Goal: Information Seeking & Learning: Learn about a topic

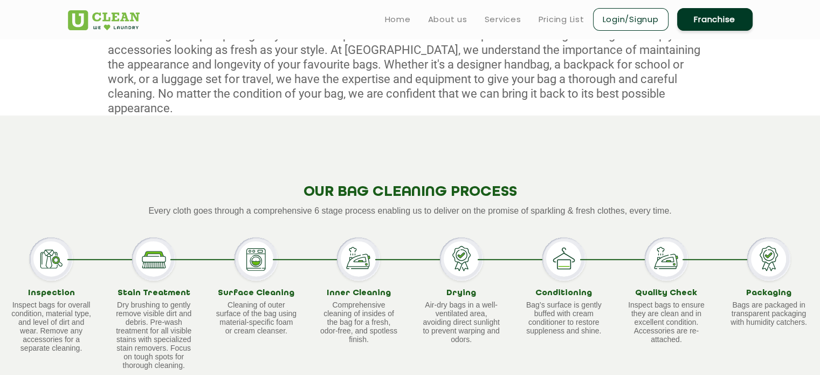
scroll to position [528, 0]
click at [561, 15] on ul "Home About us Services Pricing List Login/Signup Franchise" at bounding box center [565, 18] width 377 height 25
click at [561, 15] on link "Pricing List" at bounding box center [562, 19] width 46 height 13
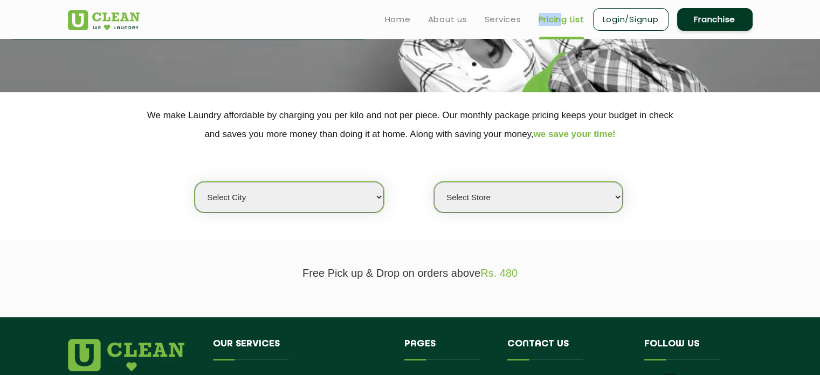
scroll to position [158, 0]
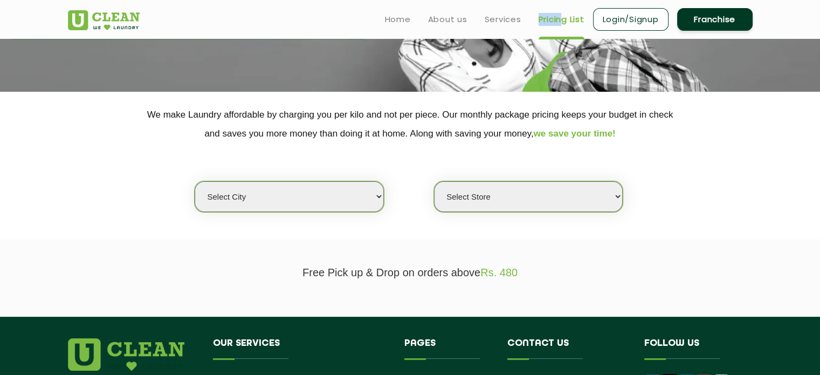
click at [332, 187] on select "Select city [GEOGRAPHIC_DATA] [GEOGRAPHIC_DATA] [GEOGRAPHIC_DATA] [GEOGRAPHIC_D…" at bounding box center [289, 196] width 189 height 31
select select "6"
click at [195, 181] on select "Select city [GEOGRAPHIC_DATA] [GEOGRAPHIC_DATA] [GEOGRAPHIC_DATA] [GEOGRAPHIC_D…" at bounding box center [289, 196] width 189 height 31
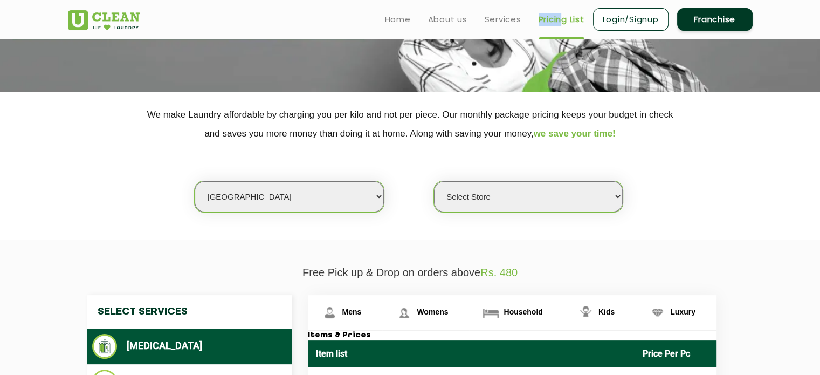
click at [478, 197] on select "Select Store [GEOGRAPHIC_DATA] [GEOGRAPHIC_DATA] UClean KR [GEOGRAPHIC_DATA] [G…" at bounding box center [528, 196] width 189 height 31
select select "316"
click at [434, 181] on select "Select Store [GEOGRAPHIC_DATA] [GEOGRAPHIC_DATA] UClean KR [GEOGRAPHIC_DATA] [G…" at bounding box center [528, 196] width 189 height 31
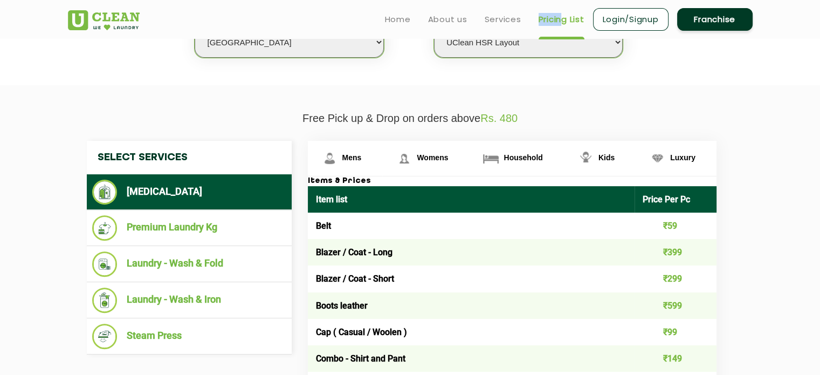
scroll to position [311, 0]
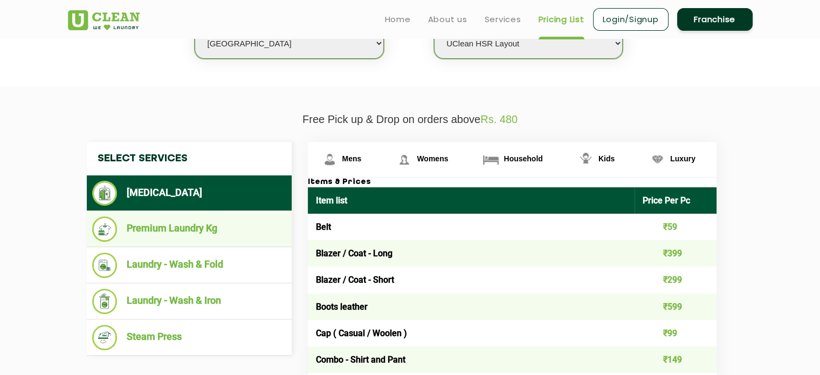
click at [222, 218] on li "Premium Laundry Kg" at bounding box center [189, 228] width 194 height 25
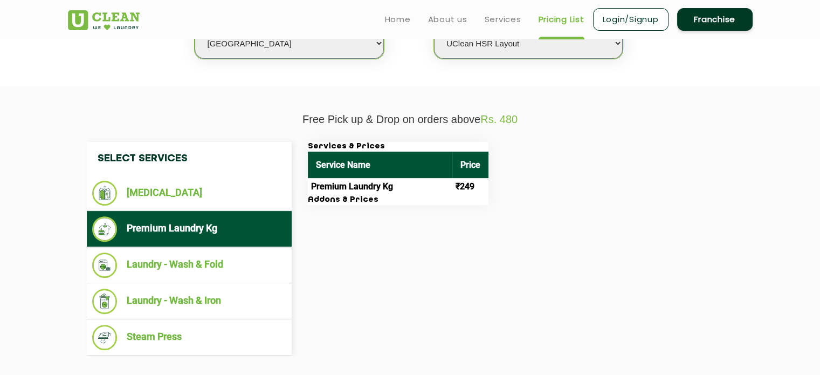
click at [347, 176] on th "Service Name" at bounding box center [380, 165] width 145 height 26
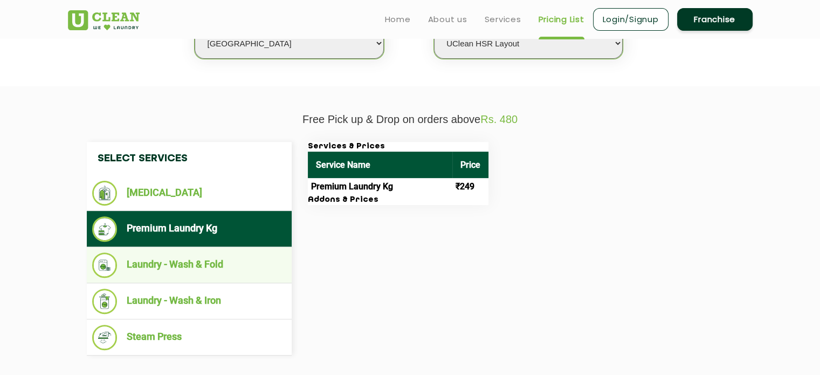
click at [225, 258] on li "Laundry - Wash & Fold" at bounding box center [189, 264] width 194 height 25
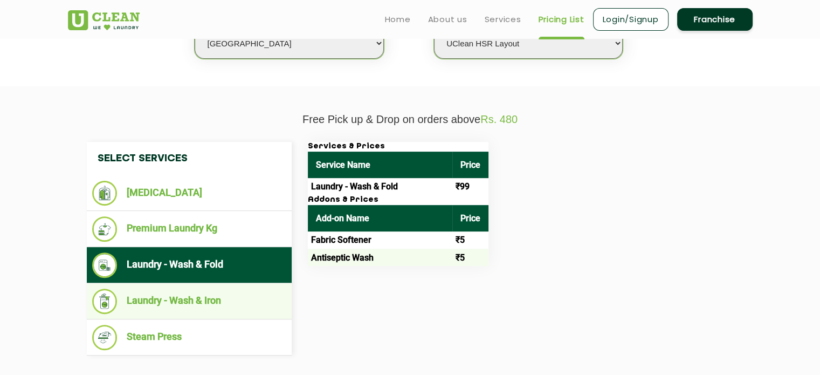
click at [208, 291] on li "Laundry - Wash & Iron" at bounding box center [189, 301] width 194 height 25
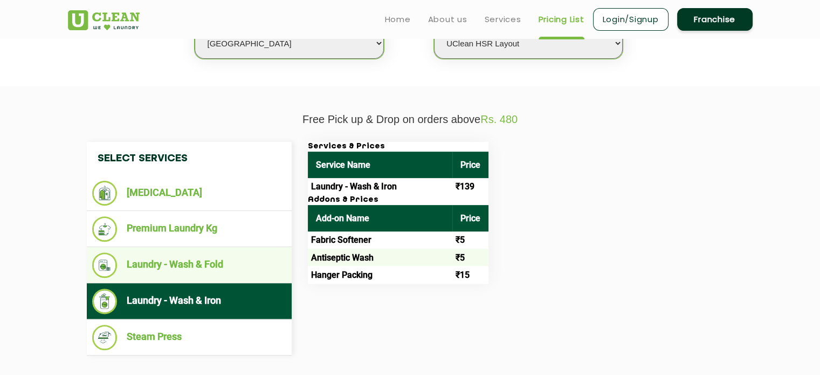
click at [217, 269] on li "Laundry - Wash & Fold" at bounding box center [189, 264] width 194 height 25
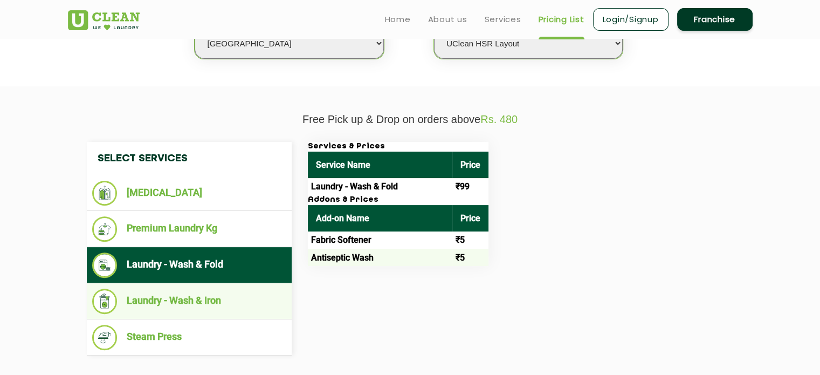
click at [216, 293] on li "Laundry - Wash & Iron" at bounding box center [189, 301] width 194 height 25
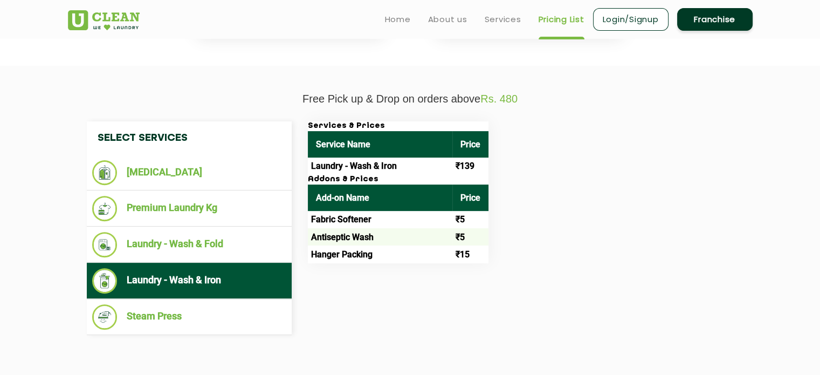
scroll to position [330, 0]
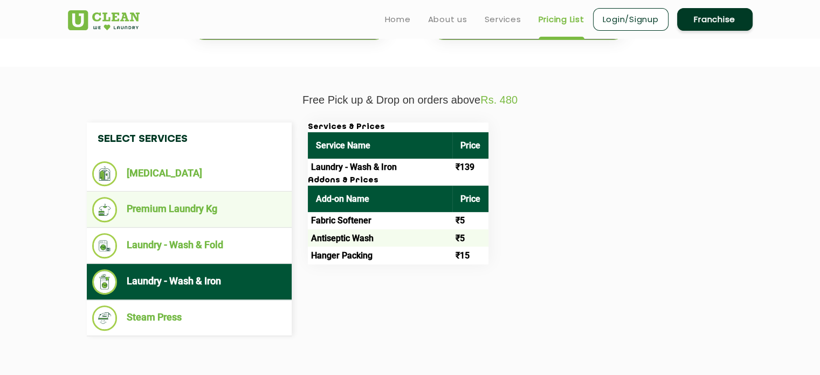
click at [209, 203] on li "Premium Laundry Kg" at bounding box center [189, 209] width 194 height 25
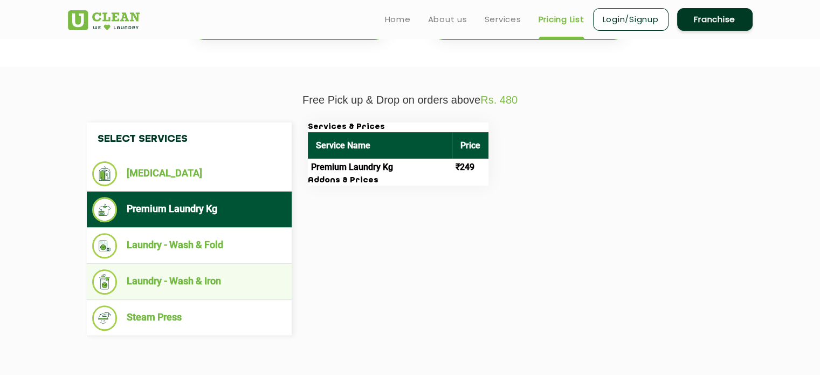
click at [211, 281] on li "Laundry - Wash & Iron" at bounding box center [189, 281] width 194 height 25
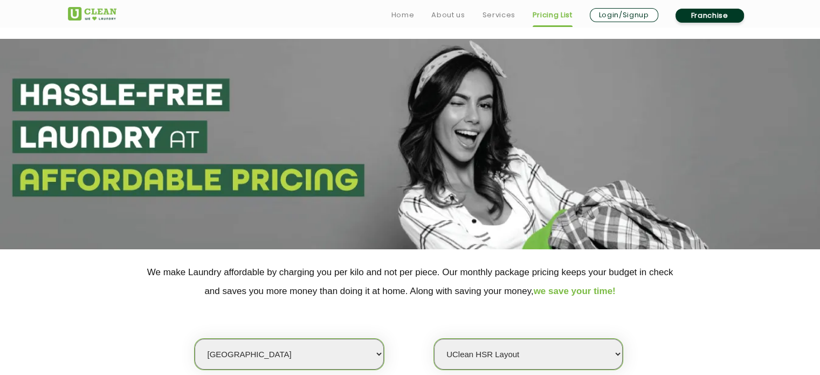
scroll to position [47, 0]
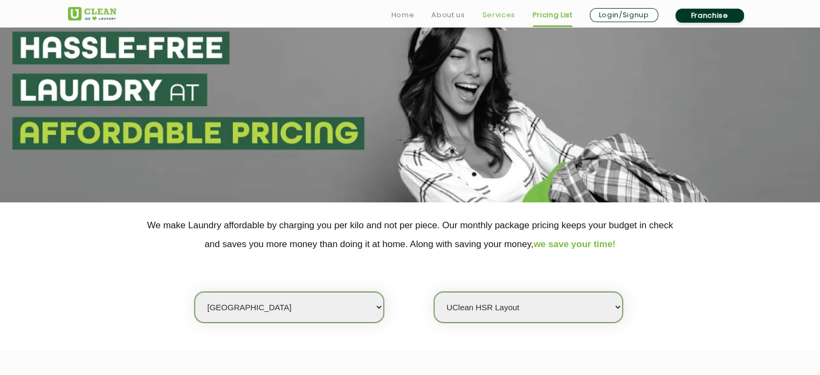
click at [501, 9] on link "Services" at bounding box center [498, 15] width 33 height 13
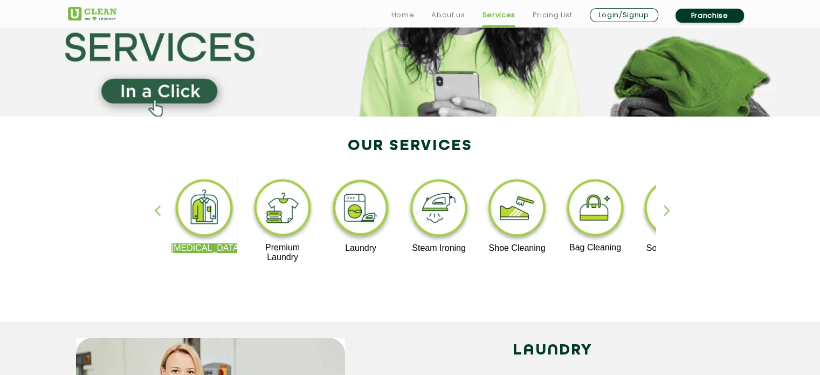
scroll to position [147, 0]
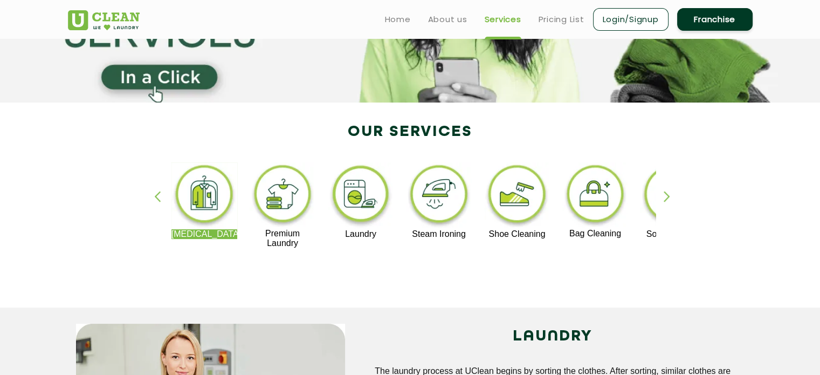
click at [586, 200] on img at bounding box center [596, 195] width 66 height 66
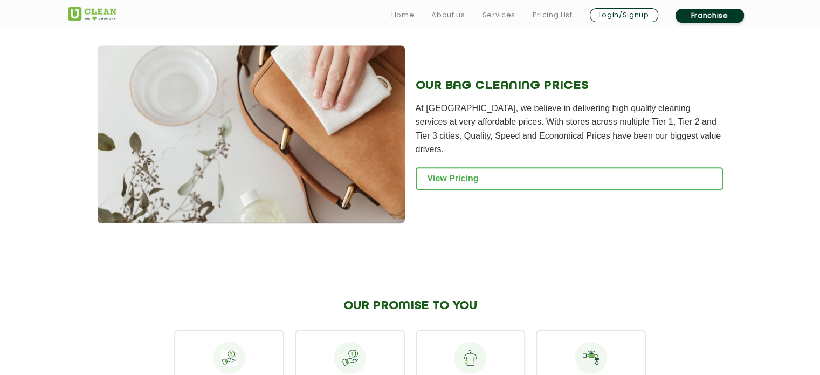
scroll to position [1096, 0]
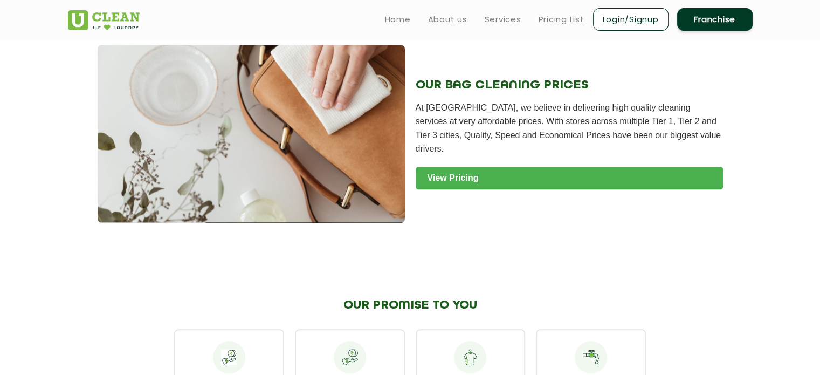
click at [567, 167] on link "View Pricing" at bounding box center [569, 178] width 307 height 23
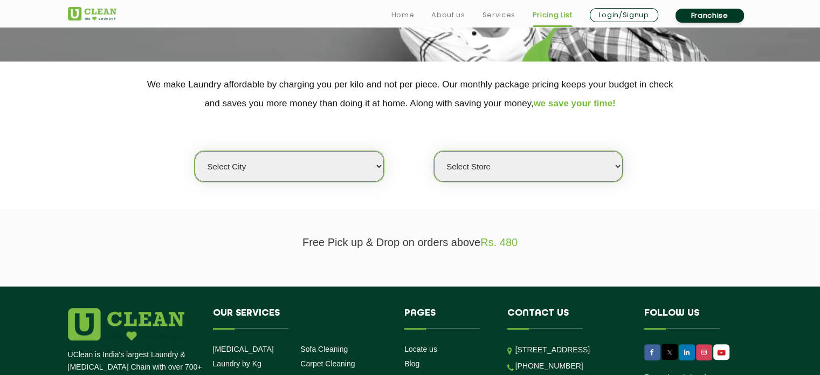
scroll to position [189, 0]
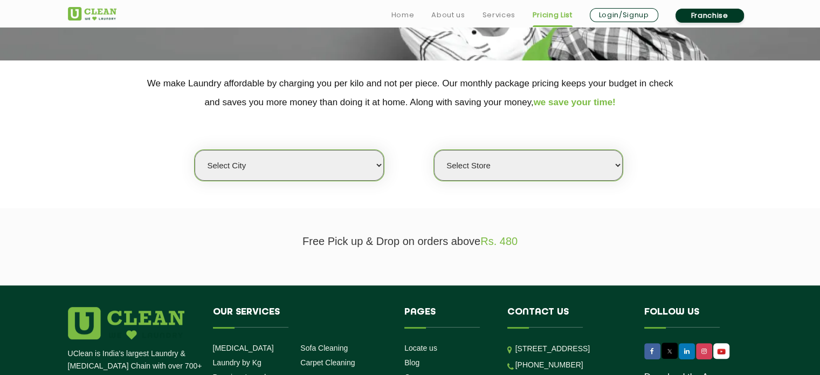
click at [340, 160] on select "Select city [GEOGRAPHIC_DATA] [GEOGRAPHIC_DATA] [GEOGRAPHIC_DATA] [GEOGRAPHIC_D…" at bounding box center [289, 165] width 189 height 31
select select "6"
click at [195, 150] on select "Select city [GEOGRAPHIC_DATA] [GEOGRAPHIC_DATA] [GEOGRAPHIC_DATA] [GEOGRAPHIC_D…" at bounding box center [289, 165] width 189 height 31
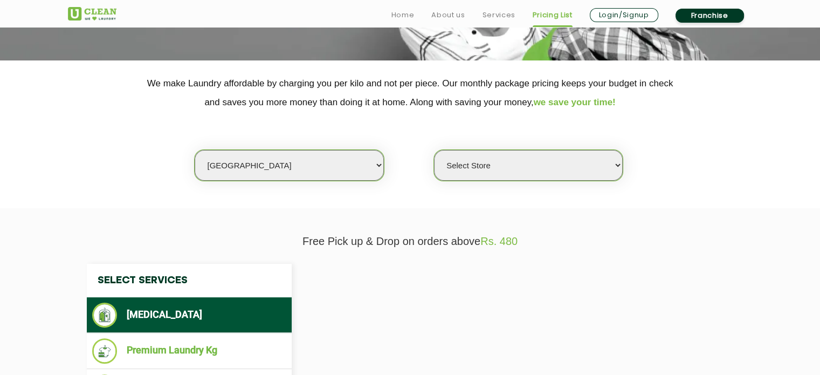
select select "0"
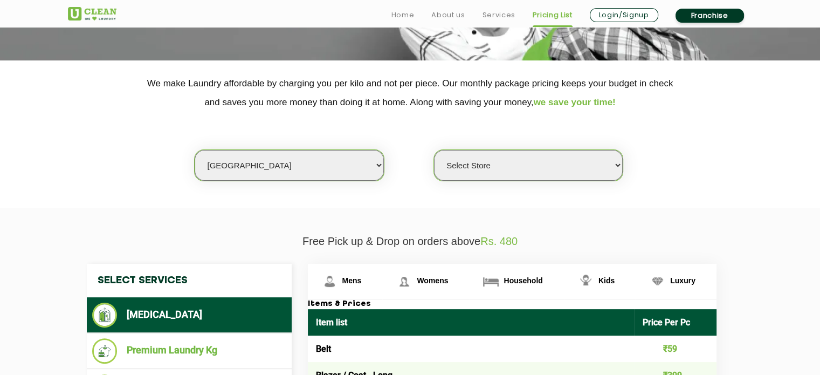
click at [475, 160] on select "Select Store [GEOGRAPHIC_DATA] [GEOGRAPHIC_DATA] UClean KR [GEOGRAPHIC_DATA] [G…" at bounding box center [528, 165] width 189 height 31
click at [255, 284] on h4 "Select Services" at bounding box center [189, 280] width 205 height 33
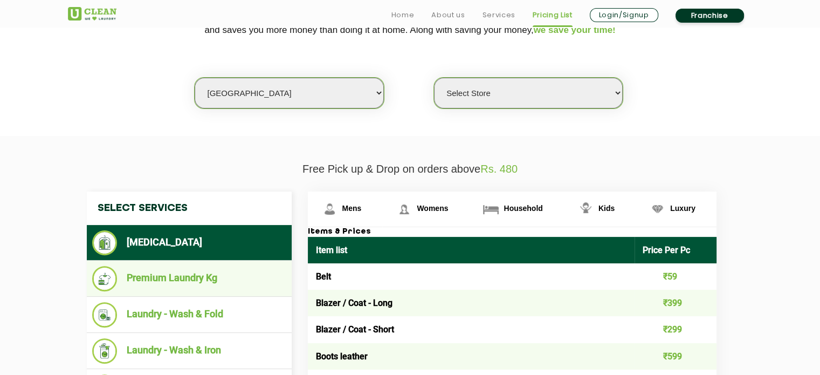
scroll to position [362, 0]
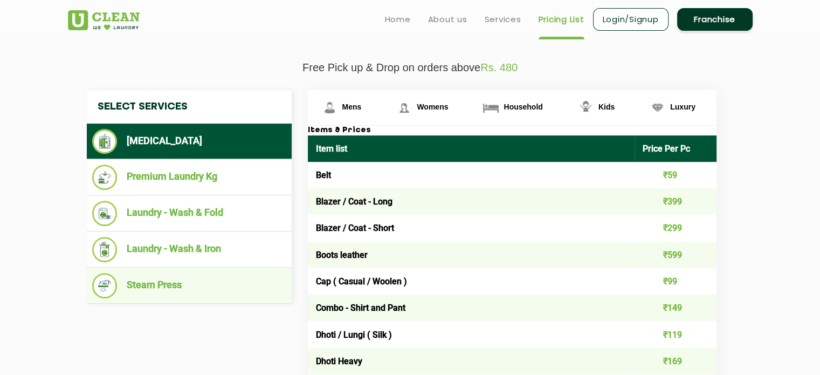
click at [194, 286] on li "Steam Press" at bounding box center [189, 285] width 194 height 25
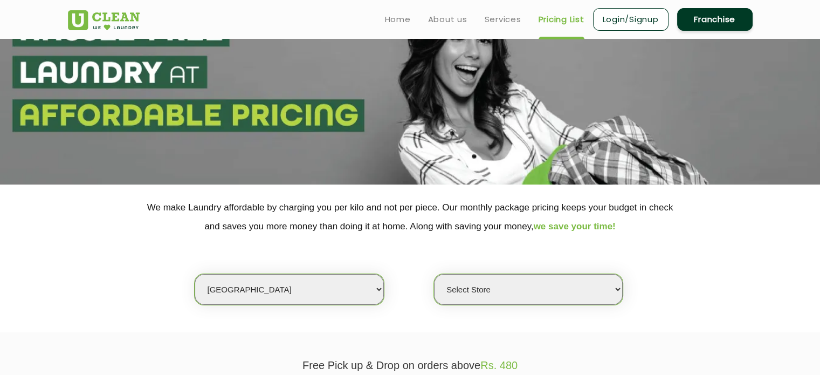
scroll to position [0, 0]
